Goal: Task Accomplishment & Management: Use online tool/utility

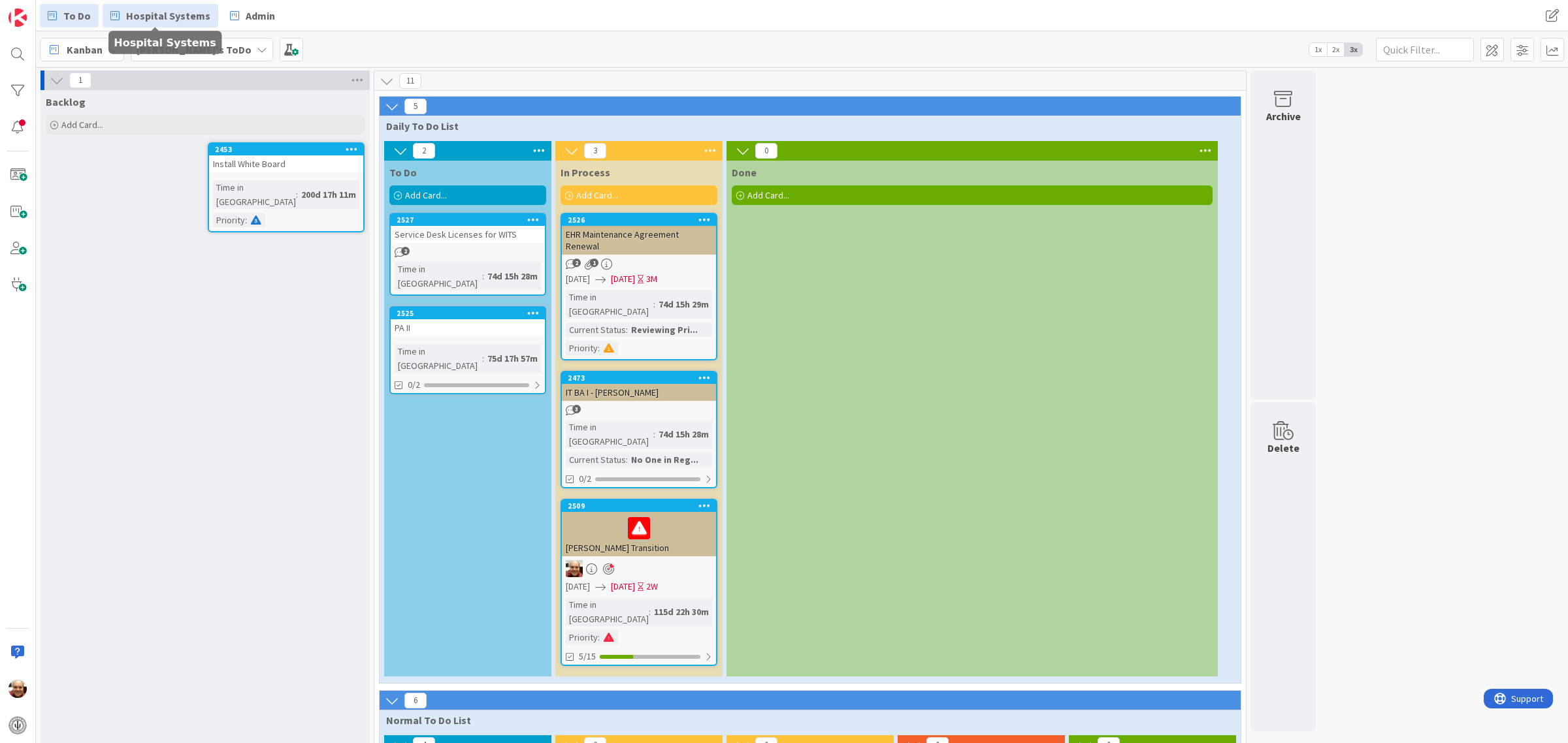
click at [164, 12] on span "Hospital Systems" at bounding box center [168, 16] width 85 height 16
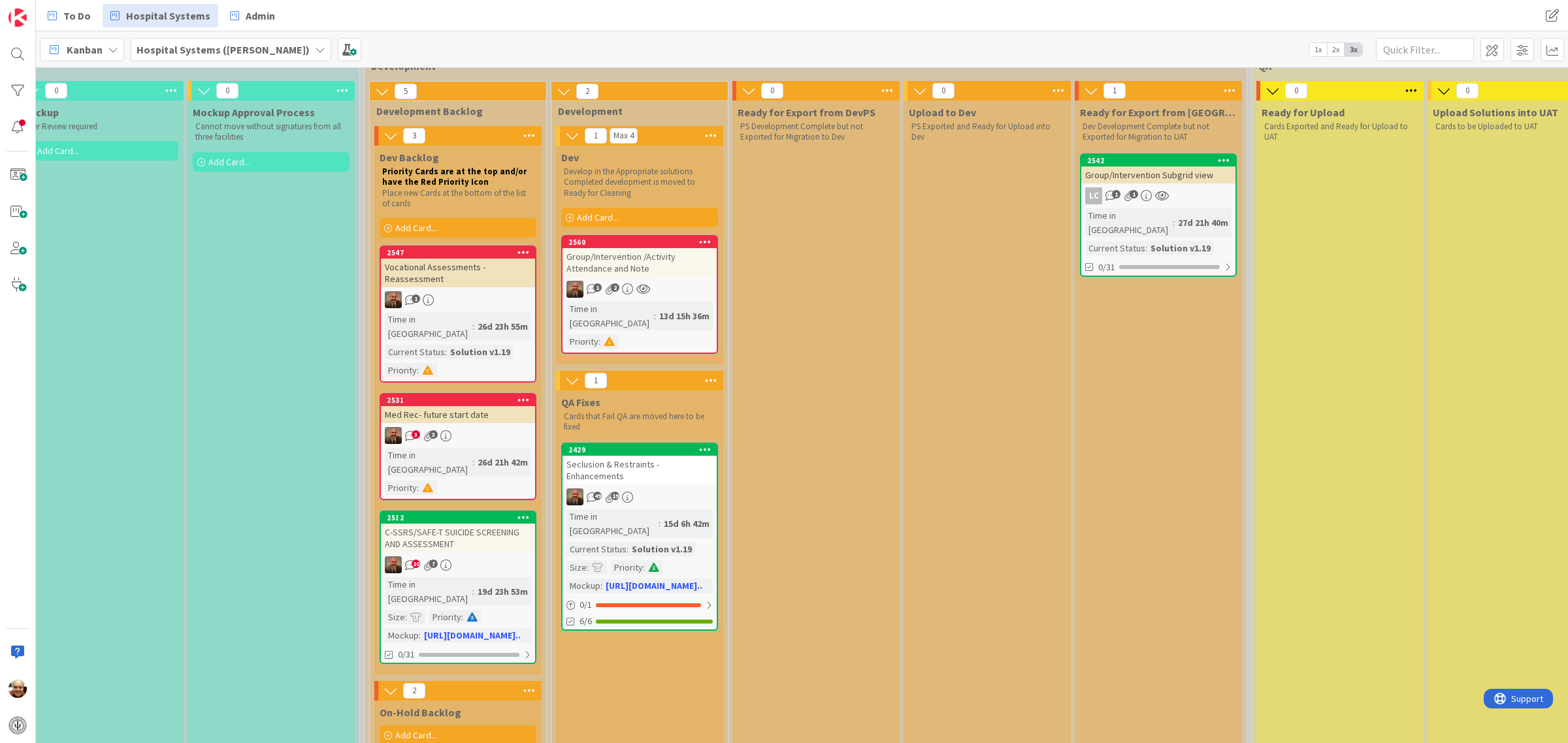
scroll to position [163, 715]
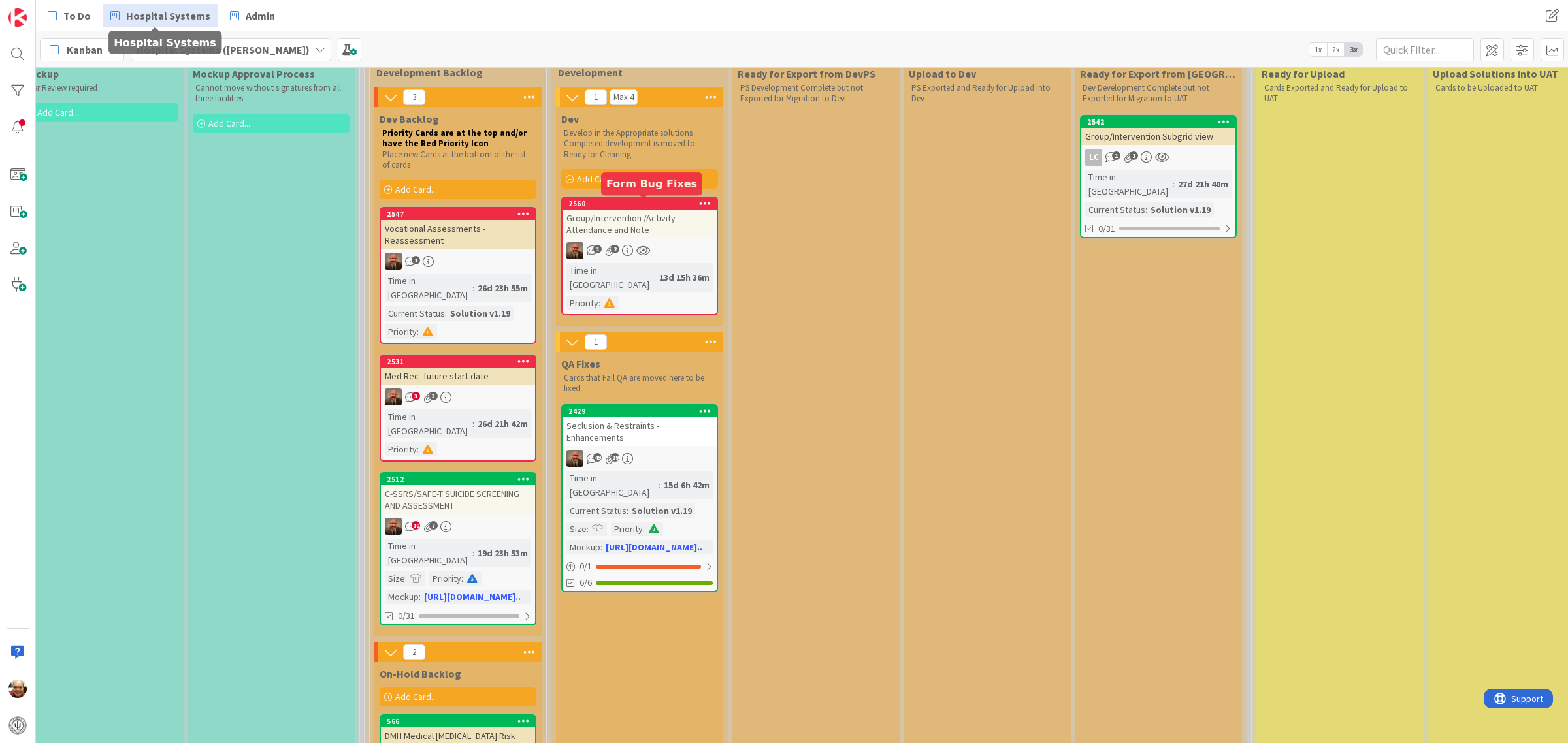
click at [603, 206] on div "2560" at bounding box center [643, 204] width 149 height 9
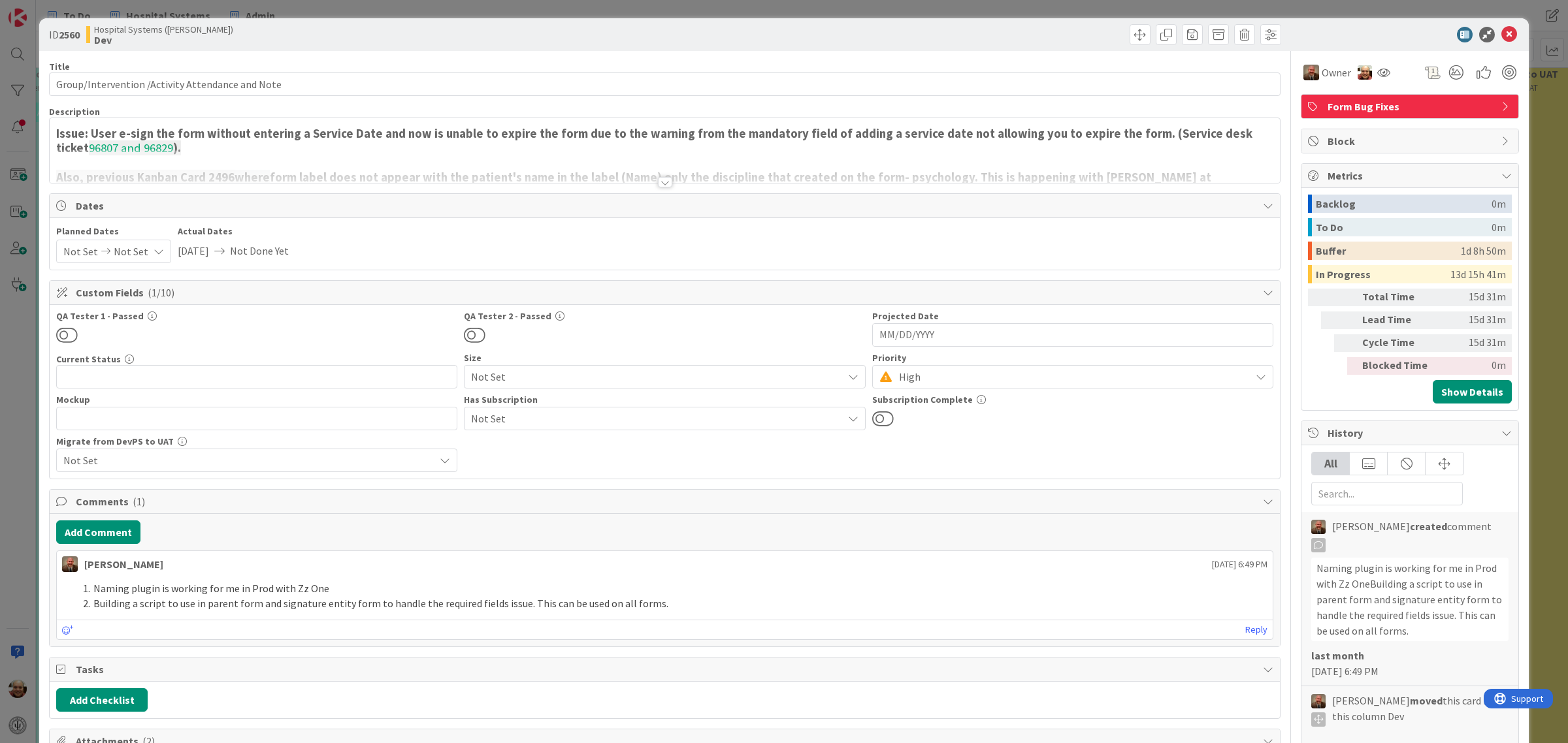
click at [658, 180] on div at bounding box center [665, 181] width 14 height 10
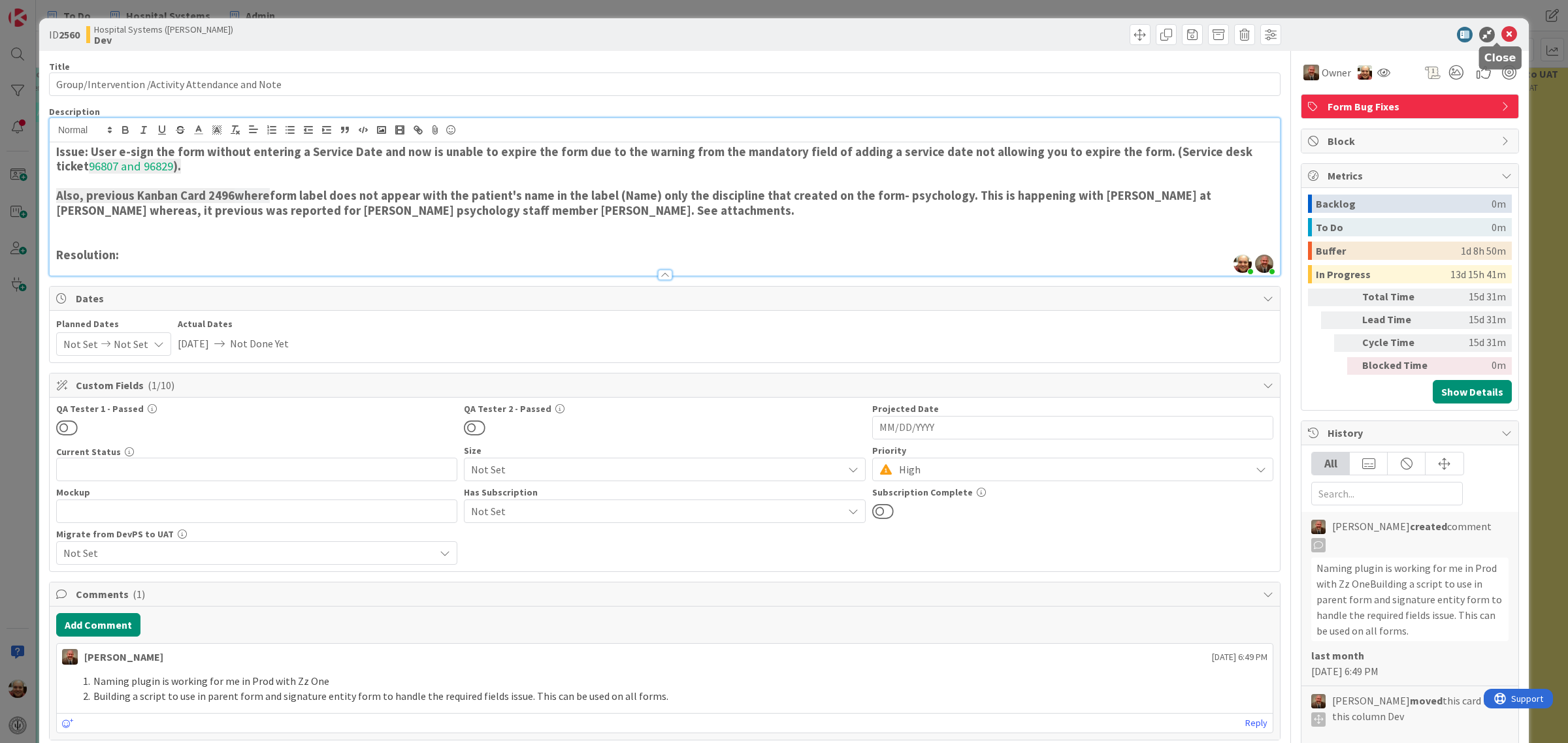
click at [1501, 30] on icon at bounding box center [1509, 34] width 16 height 16
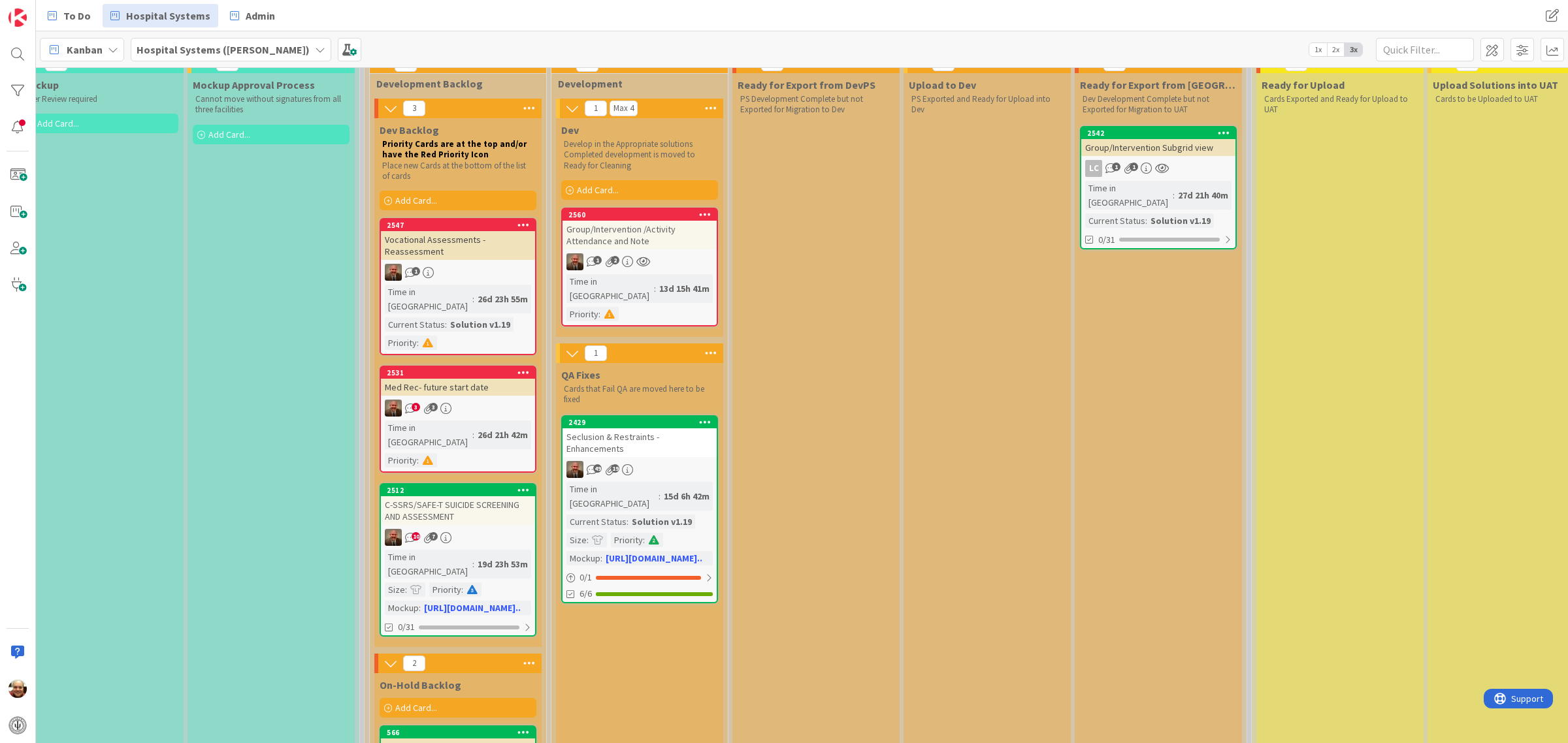
scroll to position [163, 715]
